Goal: Find specific page/section: Find specific page/section

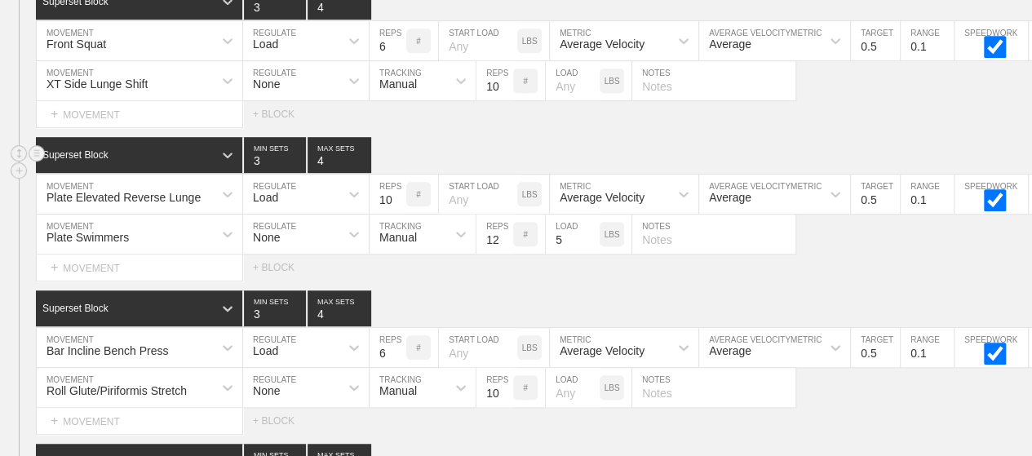
click at [684, 137] on div "Superset Block 3 MIN SETS 4 MAX SETS" at bounding box center [534, 155] width 996 height 36
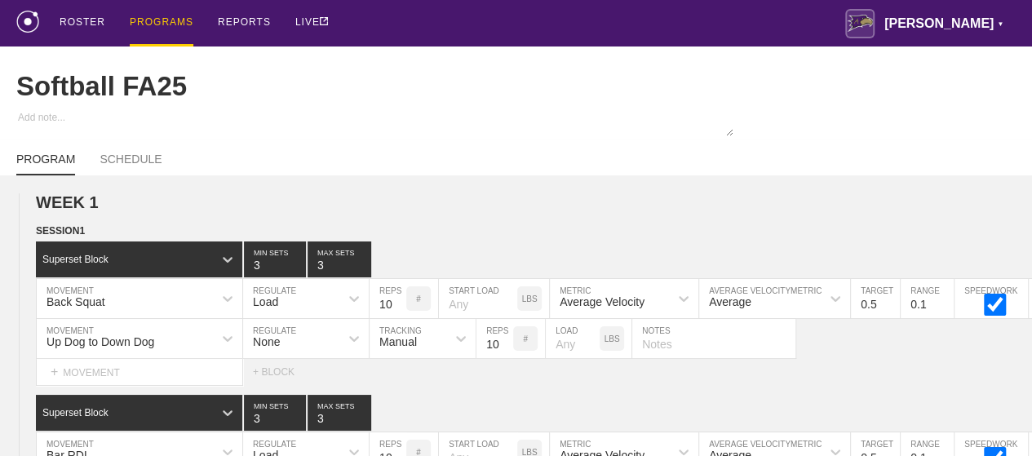
click at [155, 22] on div "PROGRAMS" at bounding box center [162, 23] width 64 height 47
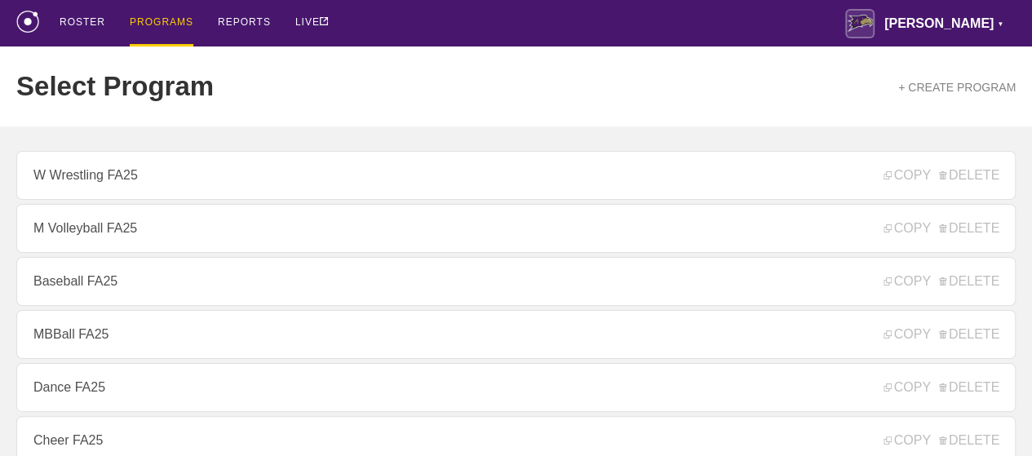
click at [131, 239] on link "M Volleyball FA25" at bounding box center [515, 228] width 999 height 49
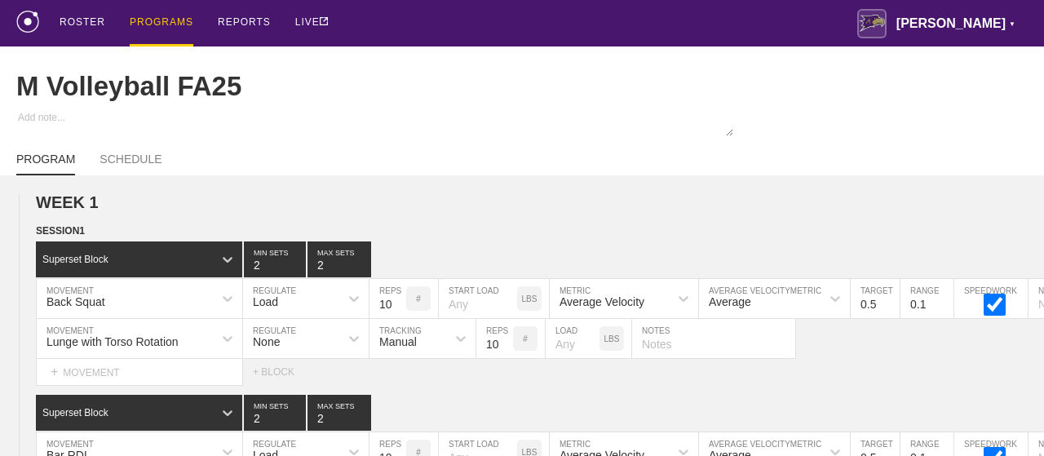
type textarea "x"
type input "M Volleyball FA25"
click at [605, 31] on div "ROSTER PROGRAMS REPORTS LIVE [PERSON_NAME] ▼ [PERSON_NAME][EMAIL_ADDRESS][PERSO…" at bounding box center [522, 23] width 1012 height 47
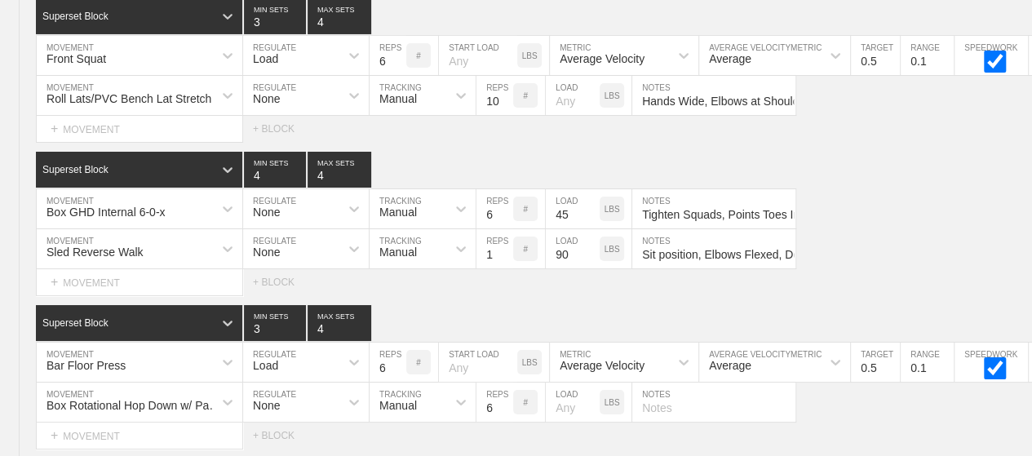
scroll to position [9290, 0]
